Goal: Navigation & Orientation: Find specific page/section

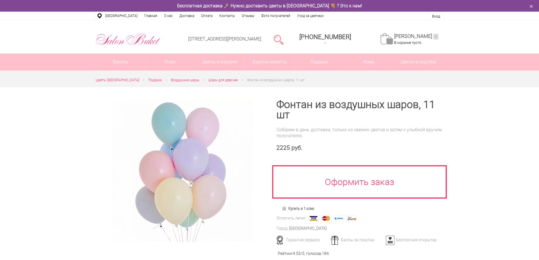
click at [216, 79] on span "Шары для девочек" at bounding box center [223, 80] width 30 height 4
click at [185, 80] on span "Воздушные шары" at bounding box center [185, 80] width 28 height 4
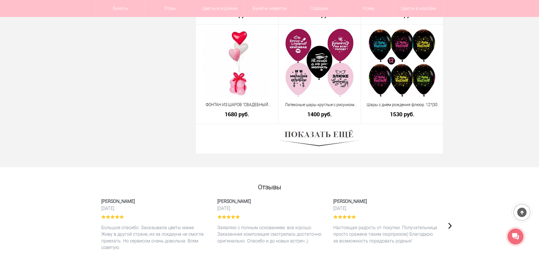
scroll to position [1642, 0]
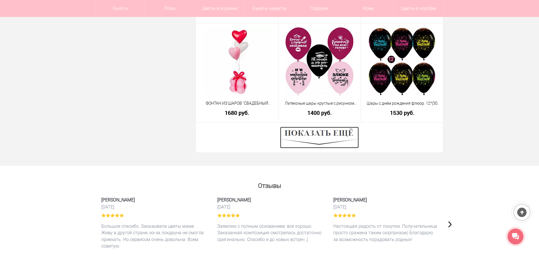
click at [340, 131] on img at bounding box center [319, 138] width 79 height 22
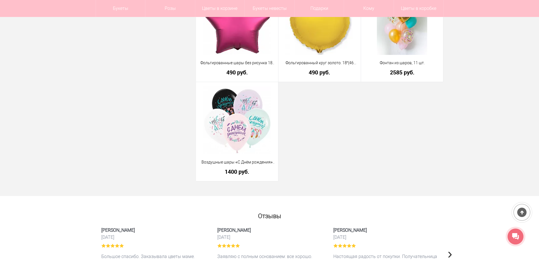
scroll to position [2576, 0]
